Goal: Browse casually: Explore the website without a specific task or goal

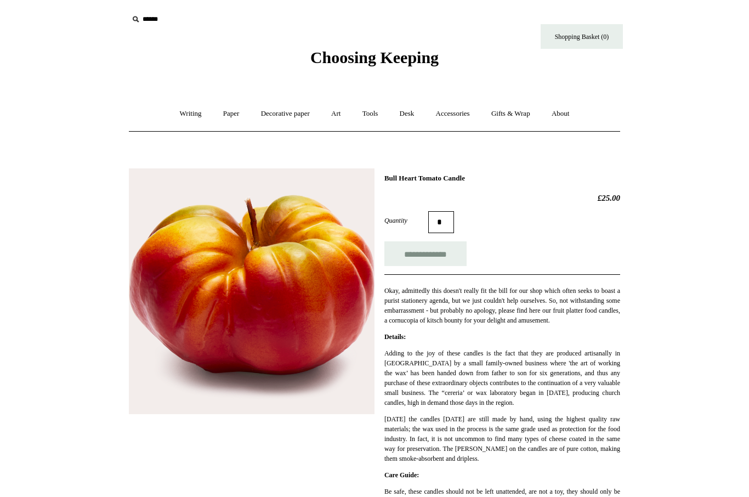
click at [332, 73] on body "Menu Choosing Keeping * Shipping Information Shopping Basket (0) * ⤺ +" at bounding box center [374, 478] width 548 height 957
click at [321, 57] on span "Choosing Keeping" at bounding box center [374, 57] width 128 height 18
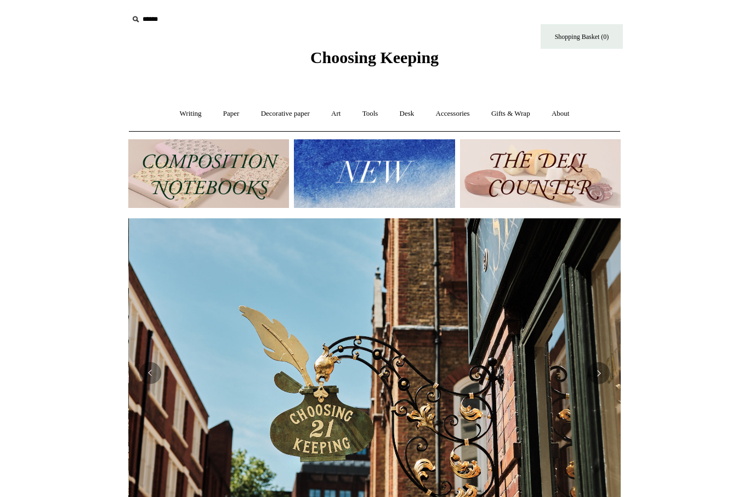
scroll to position [0, 492]
click at [331, 122] on link "Art +" at bounding box center [335, 113] width 29 height 29
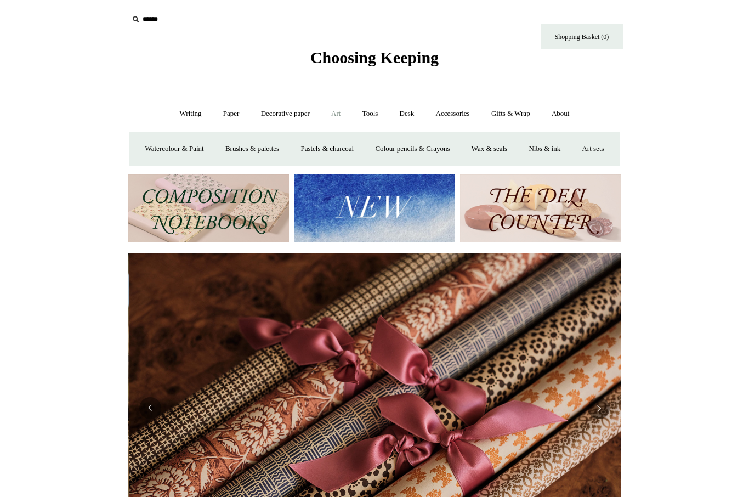
scroll to position [0, 985]
click at [572, 163] on link "Art sets" at bounding box center [593, 148] width 42 height 29
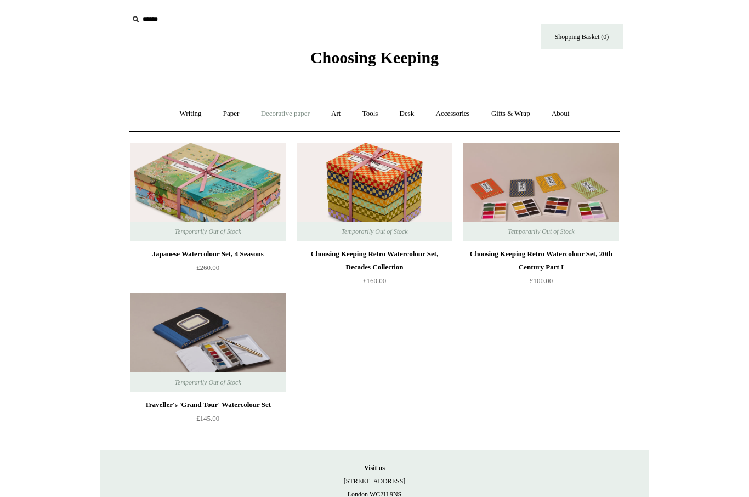
click at [265, 110] on link "Decorative paper +" at bounding box center [285, 113] width 69 height 29
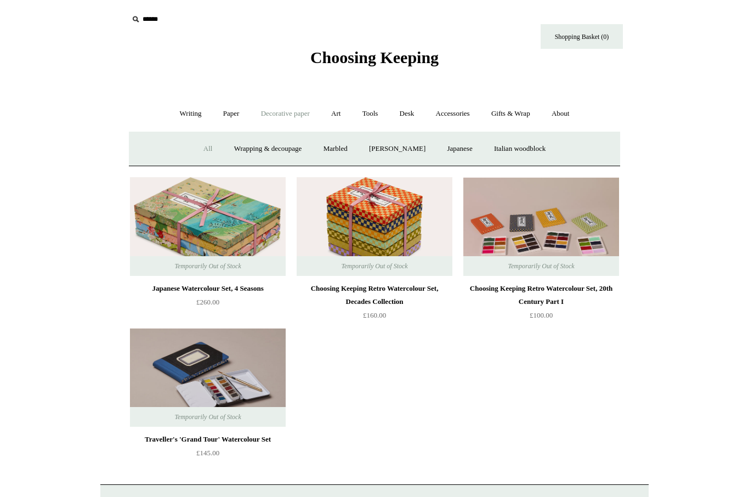
click at [194, 151] on link "All" at bounding box center [208, 148] width 29 height 29
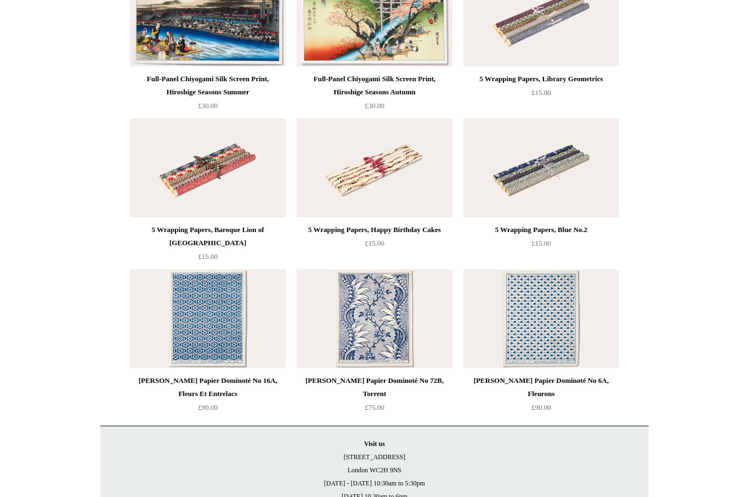
scroll to position [2436, 0]
click at [366, 187] on img at bounding box center [375, 167] width 156 height 99
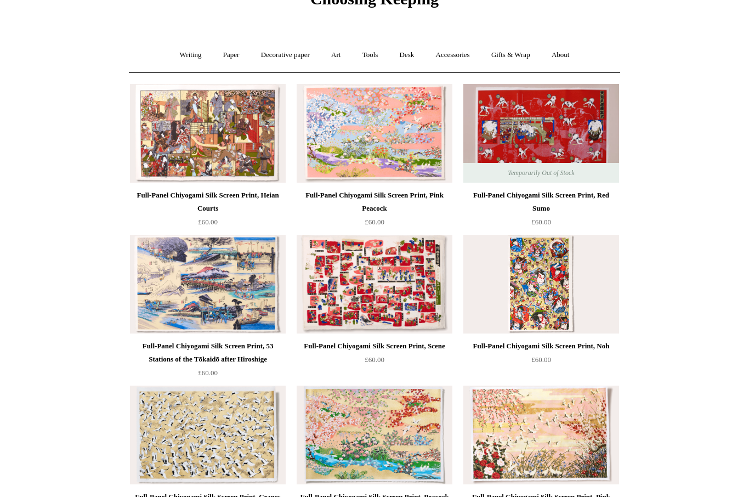
scroll to position [0, 0]
